Goal: Book appointment/travel/reservation

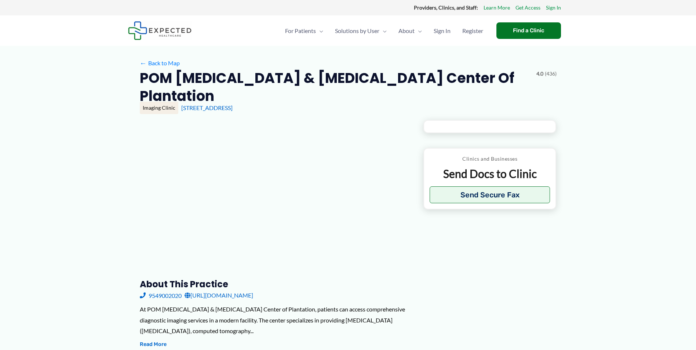
type input "**********"
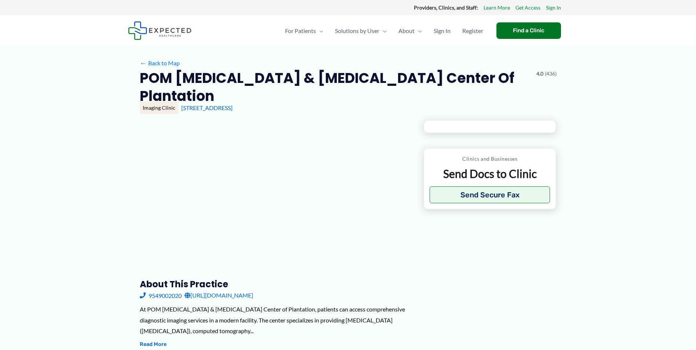
type input "**********"
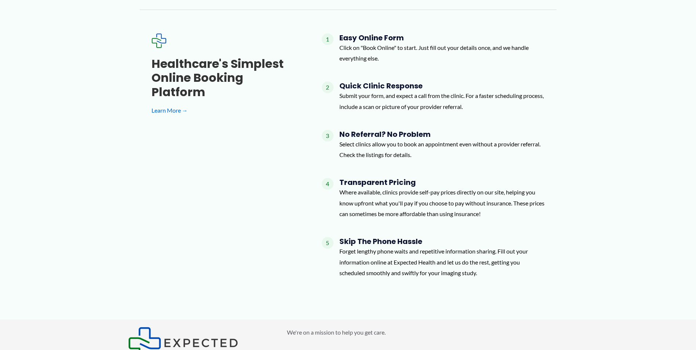
scroll to position [496, 0]
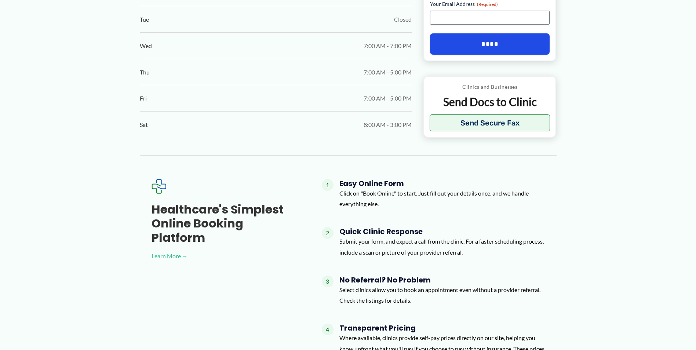
click at [171, 251] on link "Learn More →" at bounding box center [225, 256] width 147 height 11
